Goal: Navigation & Orientation: Find specific page/section

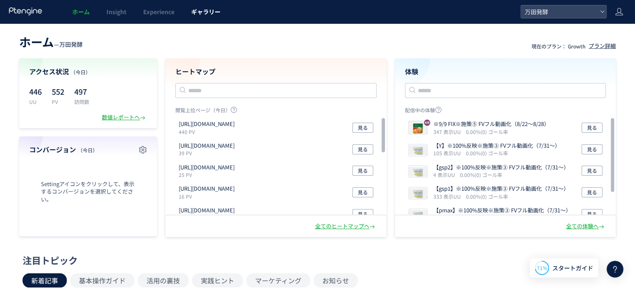
click at [196, 17] on link "ギャラリー" at bounding box center [206, 11] width 46 height 23
click at [172, 20] on link "Experience" at bounding box center [159, 11] width 48 height 23
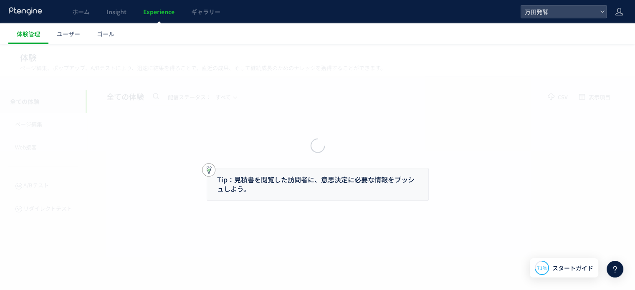
click at [92, 15] on link "ホーム" at bounding box center [81, 11] width 34 height 23
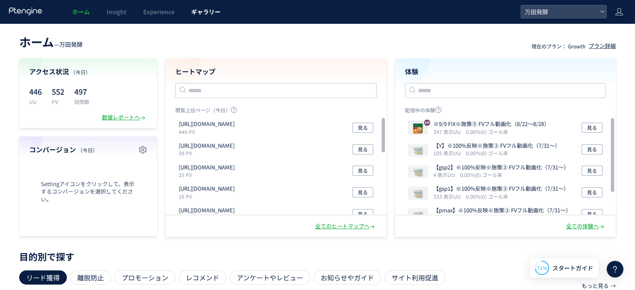
click at [199, 16] on link "ギャラリー" at bounding box center [206, 11] width 46 height 23
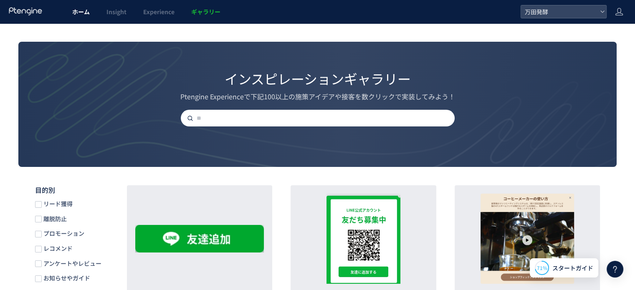
click at [82, 10] on span "ホーム" at bounding box center [81, 12] width 18 height 8
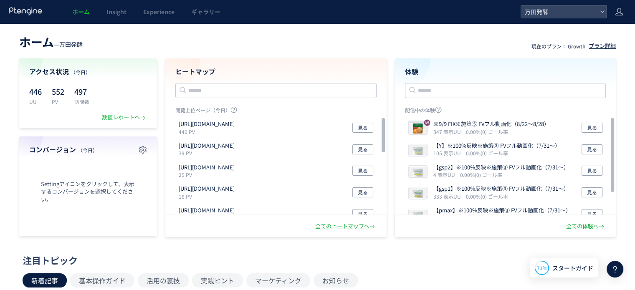
click at [604, 42] on div "プラン詳細" at bounding box center [602, 46] width 27 height 8
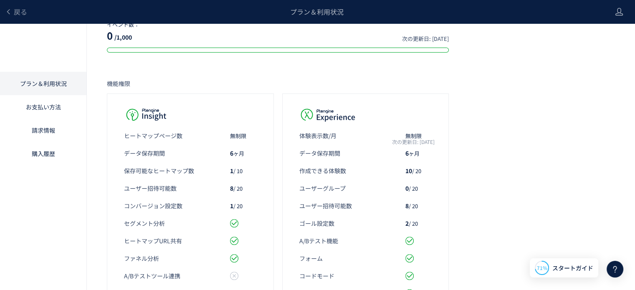
scroll to position [305, 0]
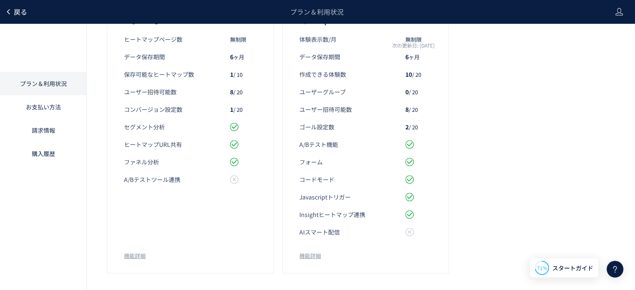
click at [17, 10] on span "戻る" at bounding box center [20, 12] width 13 height 10
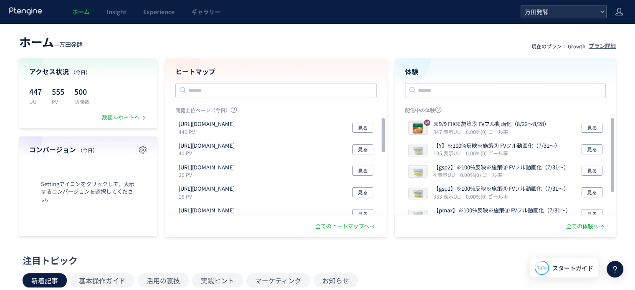
click at [573, 16] on header "ホーム Insight Experience ギャラリー 万田発酵" at bounding box center [317, 11] width 635 height 23
drag, startPoint x: 209, startPoint y: 15, endPoint x: 213, endPoint y: 39, distance: 24.9
click at [209, 16] on link "ギャラリー" at bounding box center [206, 11] width 46 height 23
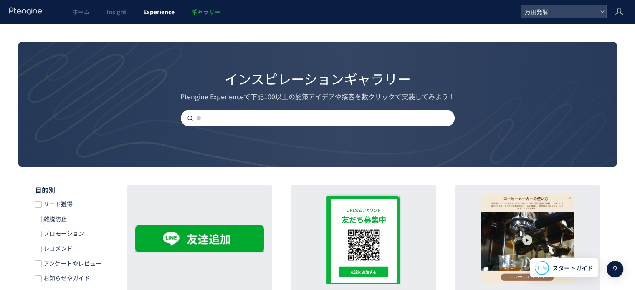
click at [143, 8] on span "Experience" at bounding box center [158, 12] width 31 height 8
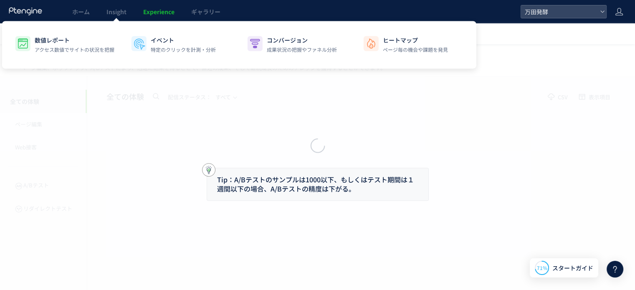
click at [82, 12] on div at bounding box center [317, 145] width 635 height 290
